Goal: Task Accomplishment & Management: Use online tool/utility

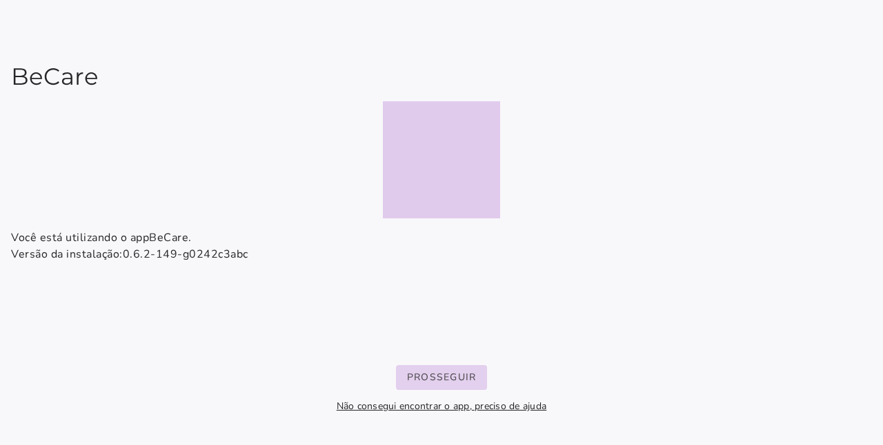
click at [441, 370] on button "Prosseguir" at bounding box center [442, 377] width 92 height 25
